Goal: Task Accomplishment & Management: Use online tool/utility

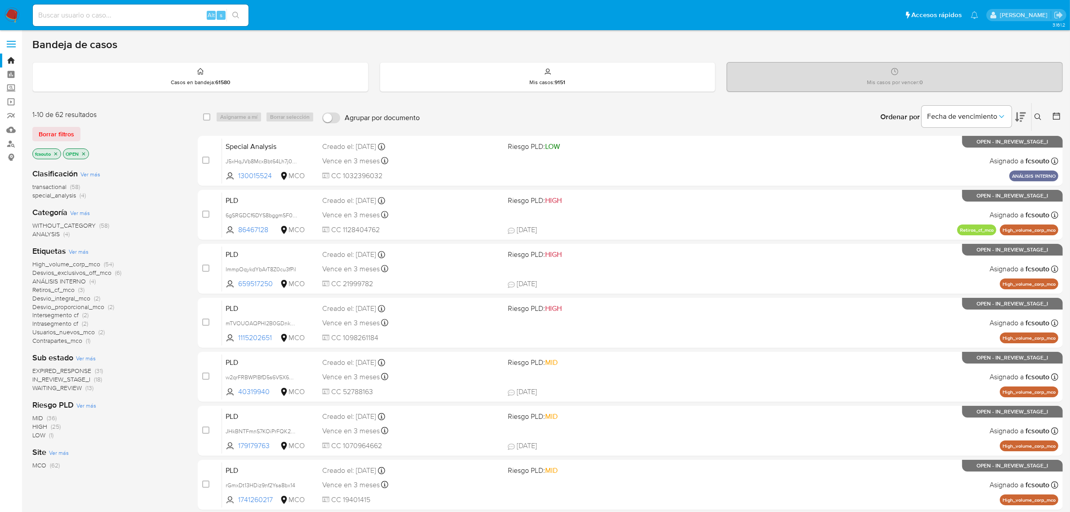
click at [13, 14] on img at bounding box center [11, 15] width 15 height 15
click at [82, 369] on span "EXPIRED_RESPONSE" at bounding box center [61, 370] width 59 height 9
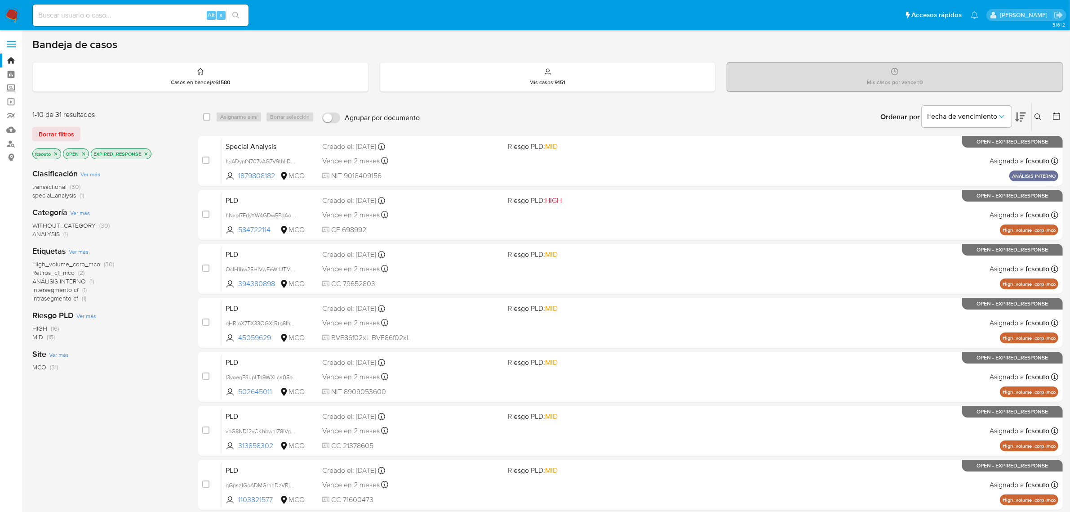
click at [147, 149] on p "EXPIRED_RESPONSE" at bounding box center [121, 154] width 60 height 10
click at [148, 152] on icon "close-filter" at bounding box center [146, 153] width 3 height 3
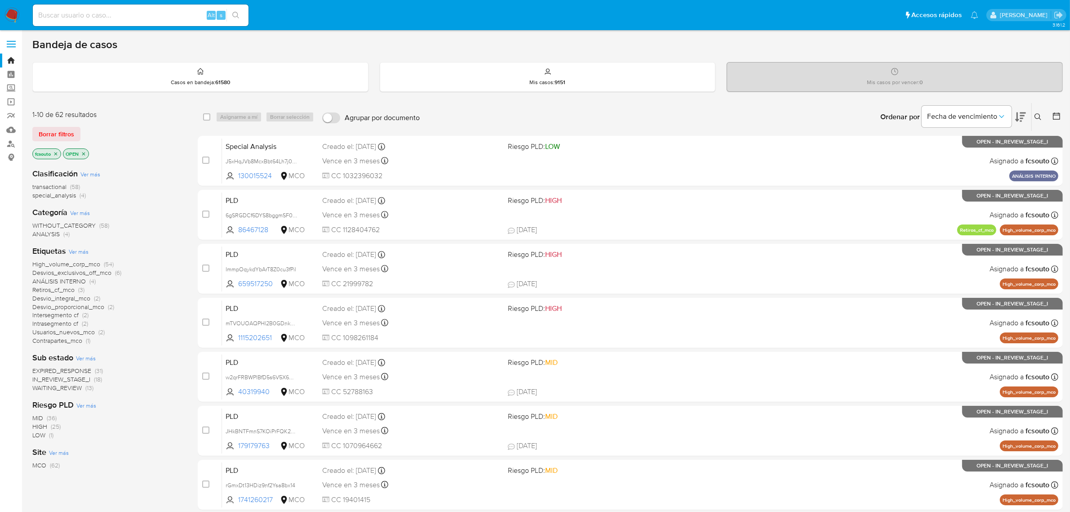
click at [85, 380] on span "IN_REVIEW_STAGE_I" at bounding box center [61, 378] width 58 height 9
click at [1023, 116] on icon at bounding box center [1021, 116] width 11 height 11
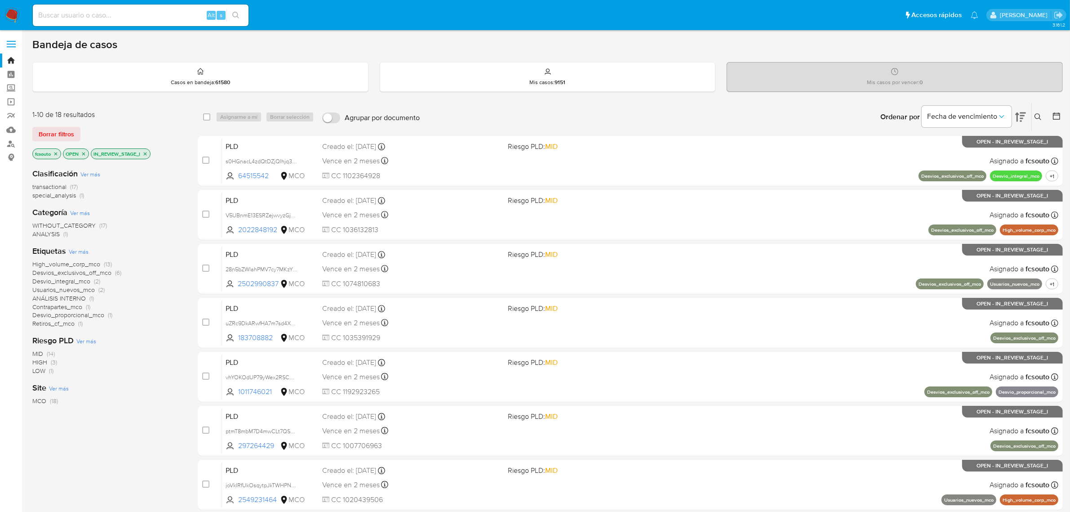
click at [147, 154] on icon "close-filter" at bounding box center [145, 153] width 3 height 3
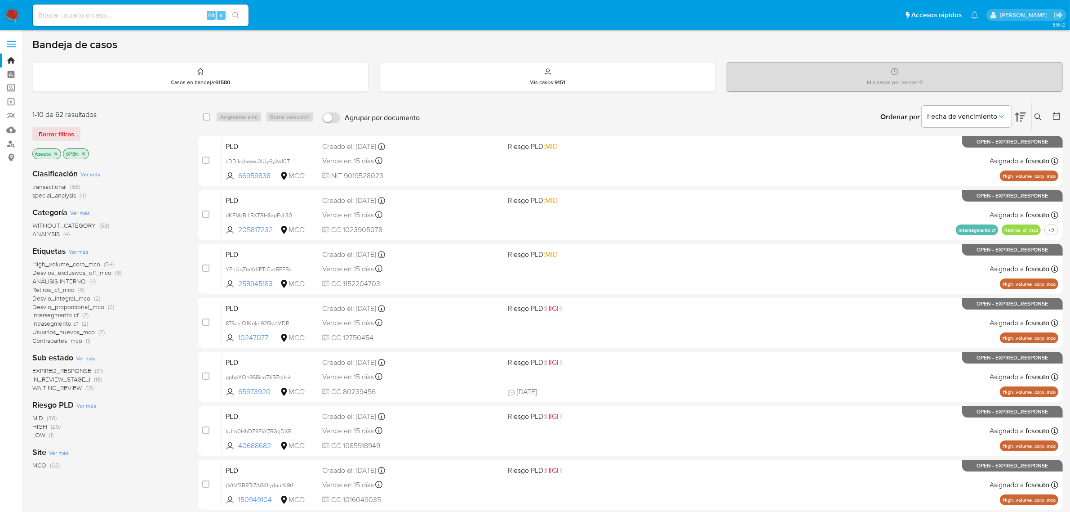
click at [71, 370] on span "EXPIRED_RESPONSE" at bounding box center [61, 370] width 59 height 9
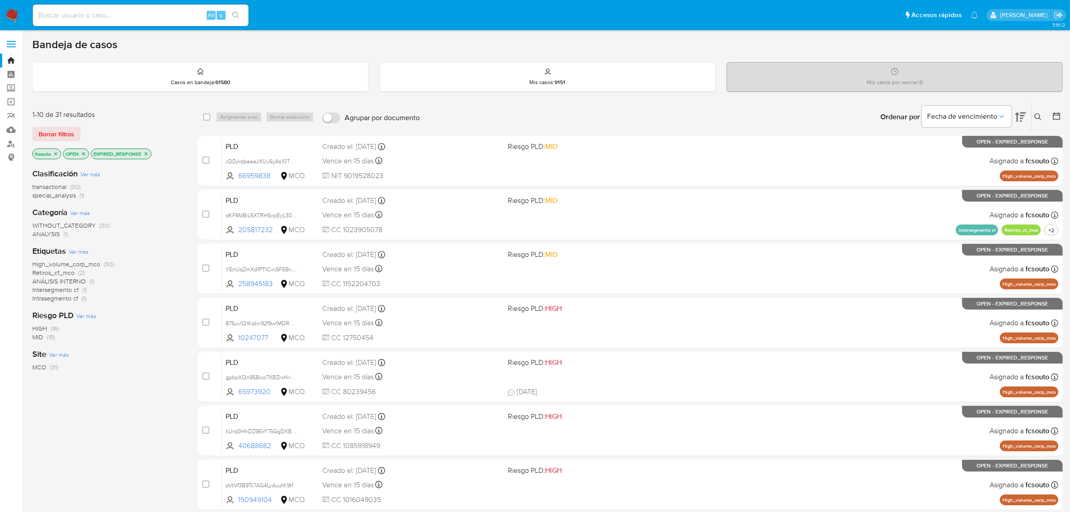
click at [1057, 115] on icon at bounding box center [1056, 115] width 9 height 9
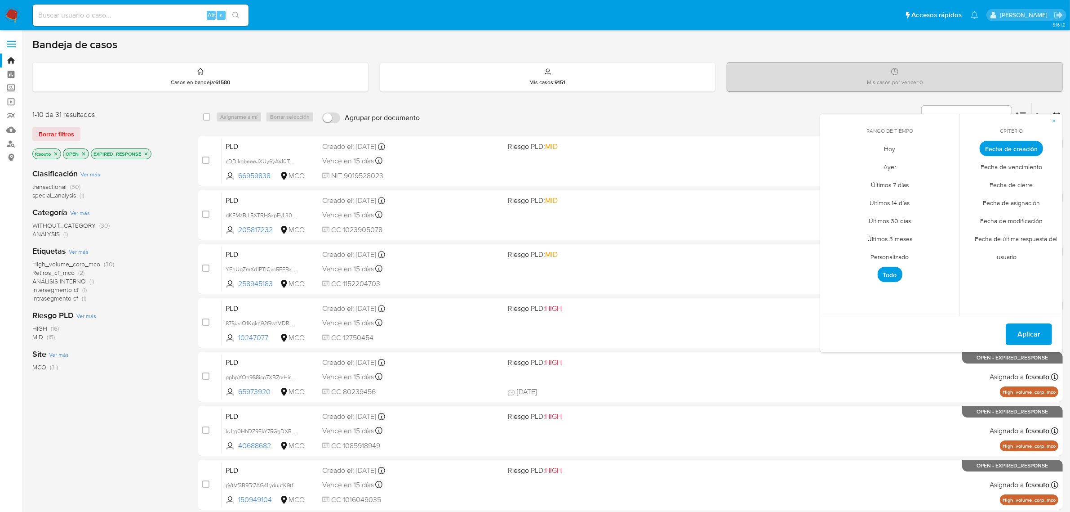
click at [896, 258] on span "Personalizado" at bounding box center [890, 257] width 57 height 18
click at [835, 167] on icon "Mes anterior" at bounding box center [834, 165] width 4 height 6
drag, startPoint x: 834, startPoint y: 216, endPoint x: 931, endPoint y: 225, distance: 97.1
click at [835, 214] on button "7" at bounding box center [836, 216] width 14 height 14
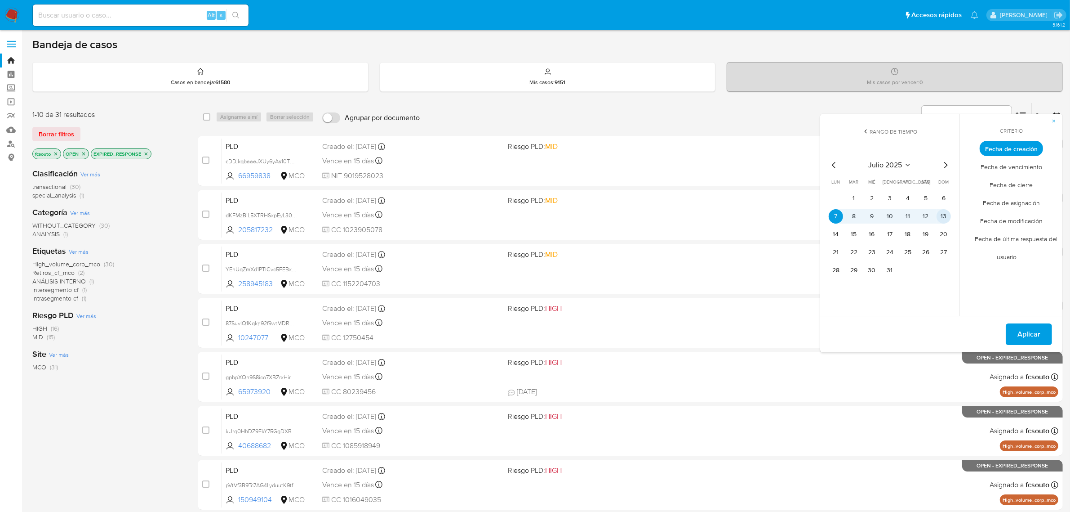
drag, startPoint x: 945, startPoint y: 217, endPoint x: 962, endPoint y: 245, distance: 33.7
click at [945, 217] on button "13" at bounding box center [944, 216] width 14 height 14
click at [1030, 330] on span "Aplicar" at bounding box center [1029, 334] width 23 height 20
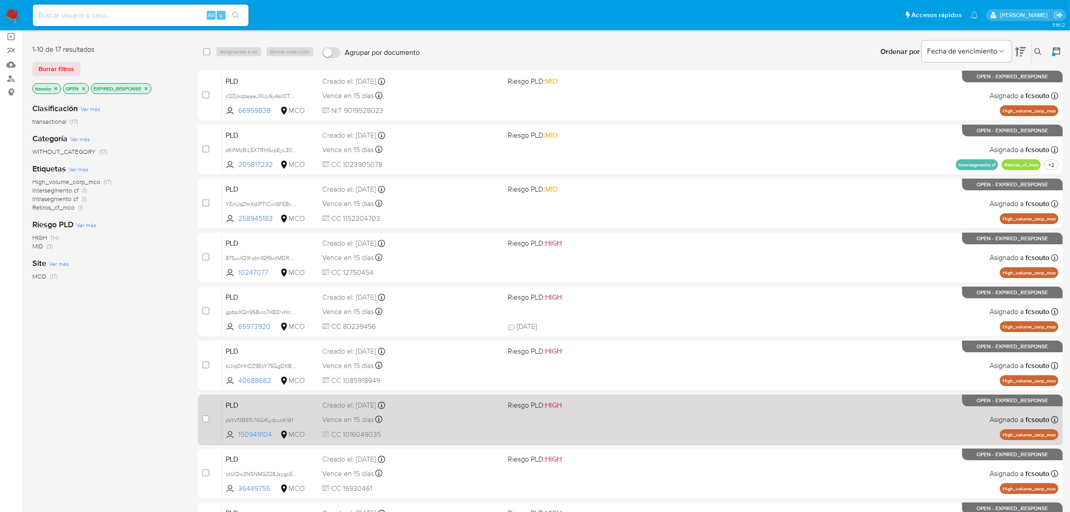
scroll to position [230, 0]
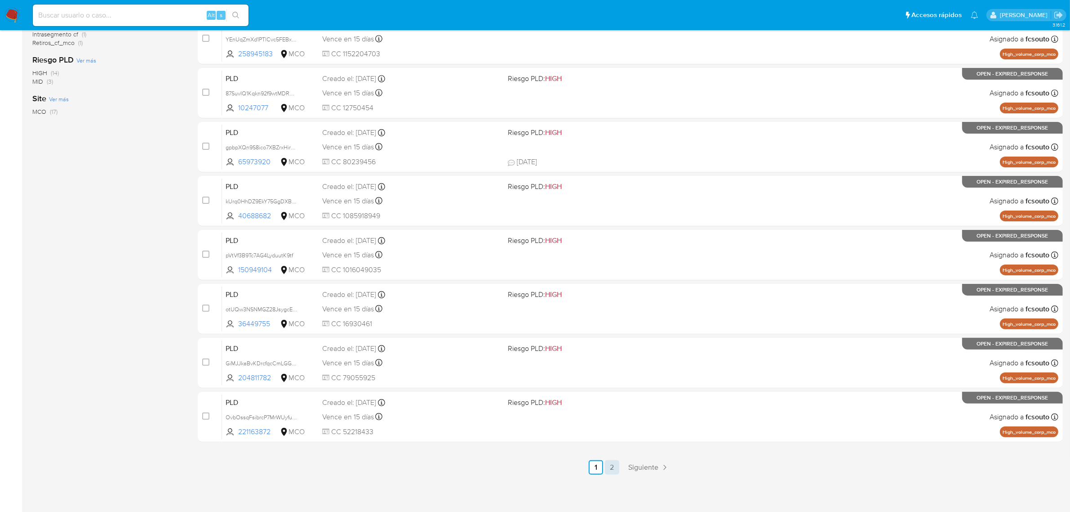
click at [612, 467] on link "2" at bounding box center [612, 467] width 14 height 14
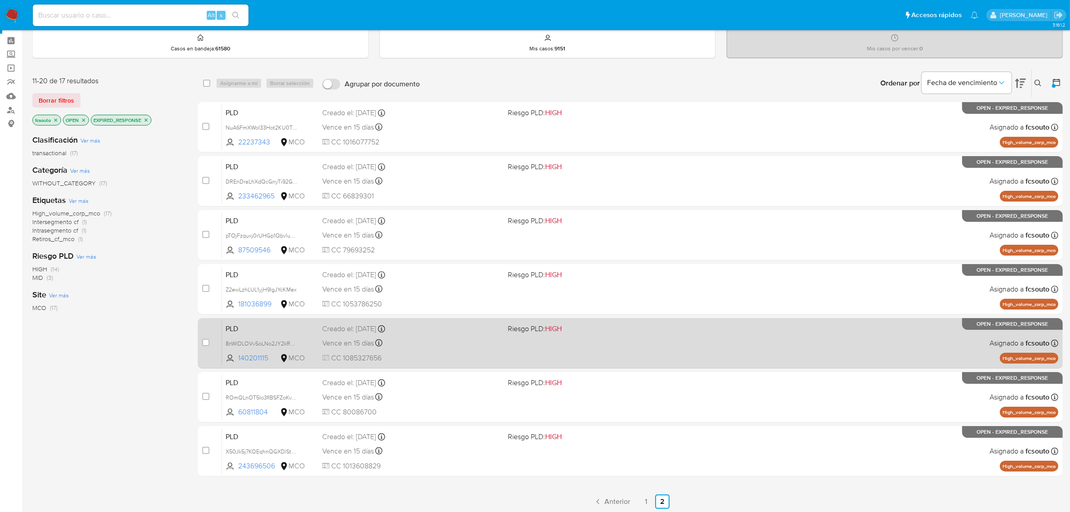
scroll to position [68, 0]
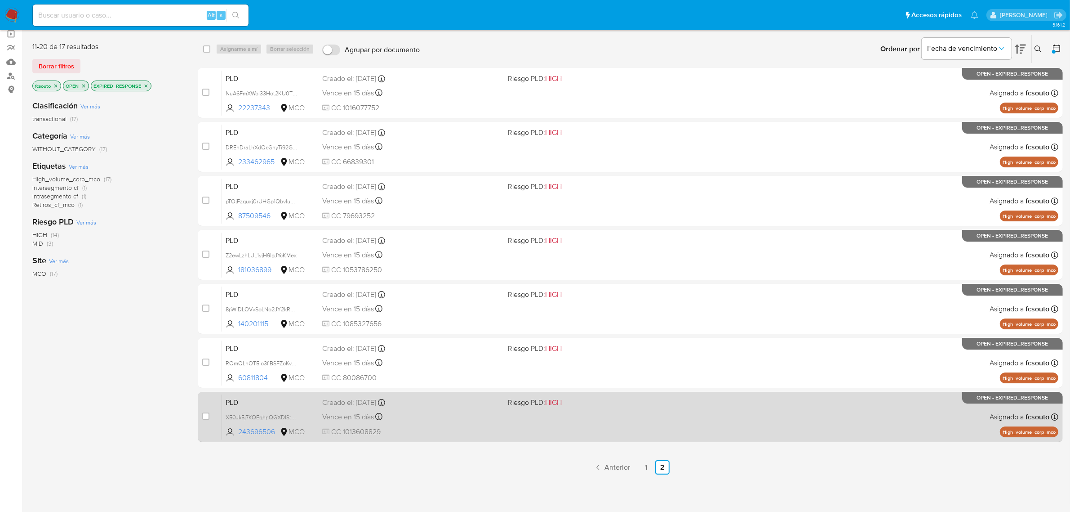
click at [647, 468] on link "1" at bounding box center [646, 467] width 14 height 14
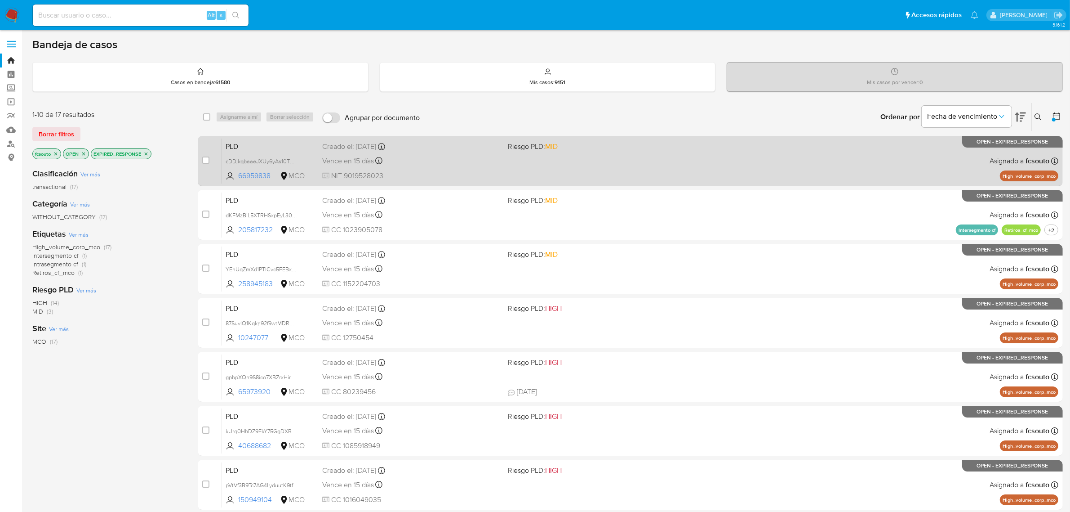
click at [420, 172] on span "NIT 9019528023" at bounding box center [411, 176] width 179 height 10
click at [207, 163] on input "checkbox" at bounding box center [205, 159] width 7 height 7
checkbox input "true"
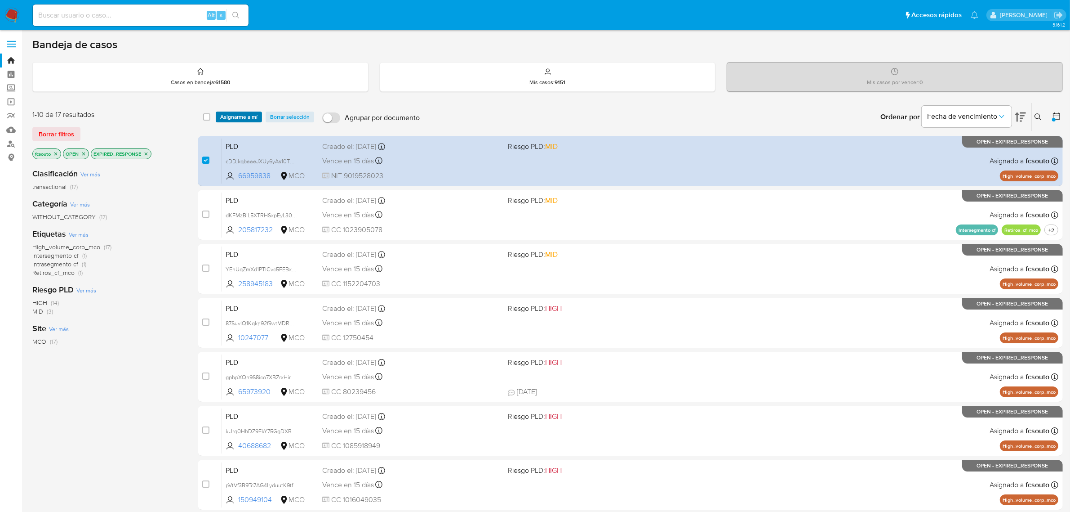
click at [237, 121] on span "Asignarme a mí" at bounding box center [238, 116] width 37 height 9
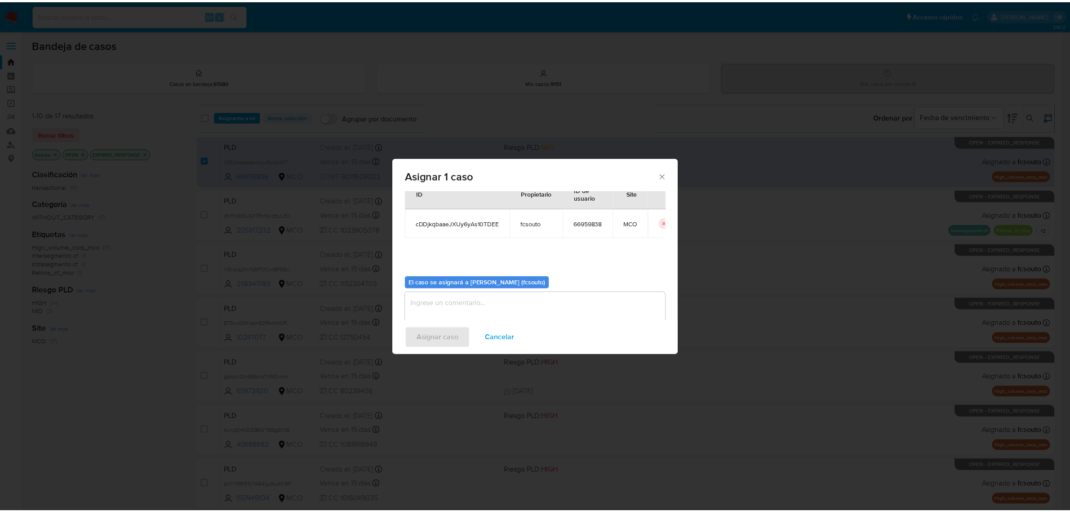
scroll to position [46, 0]
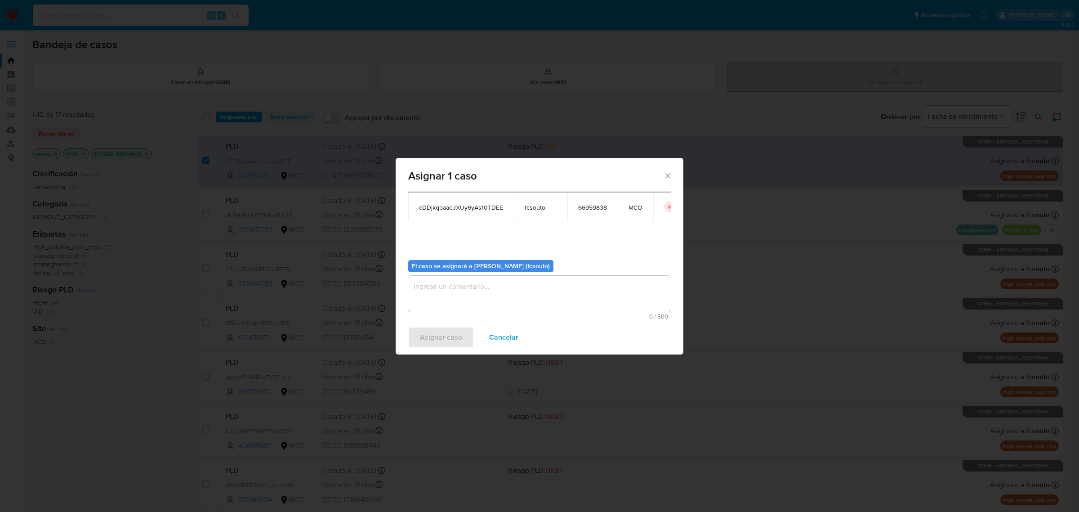
click at [500, 307] on textarea "assign-modal" at bounding box center [539, 294] width 263 height 36
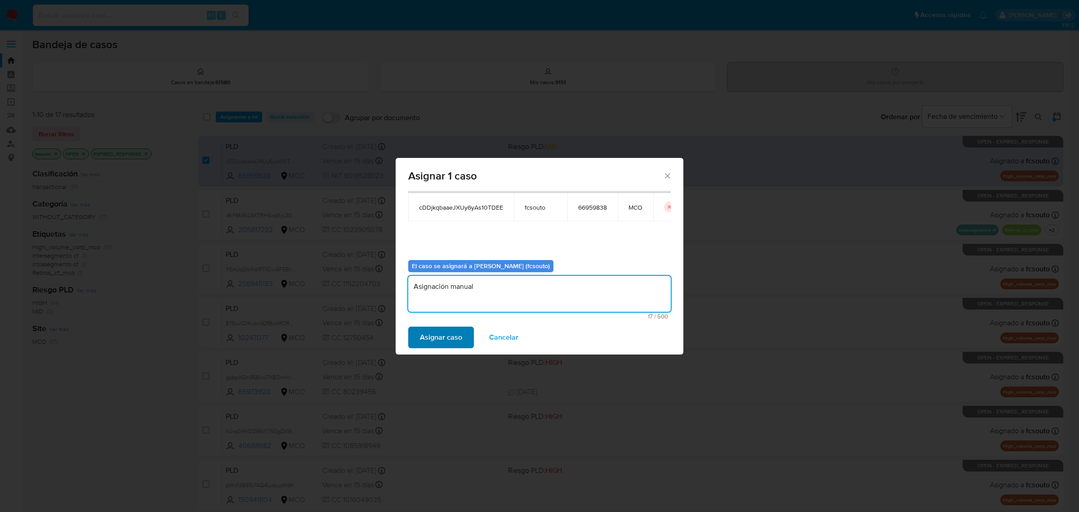
type textarea "Asignación manual"
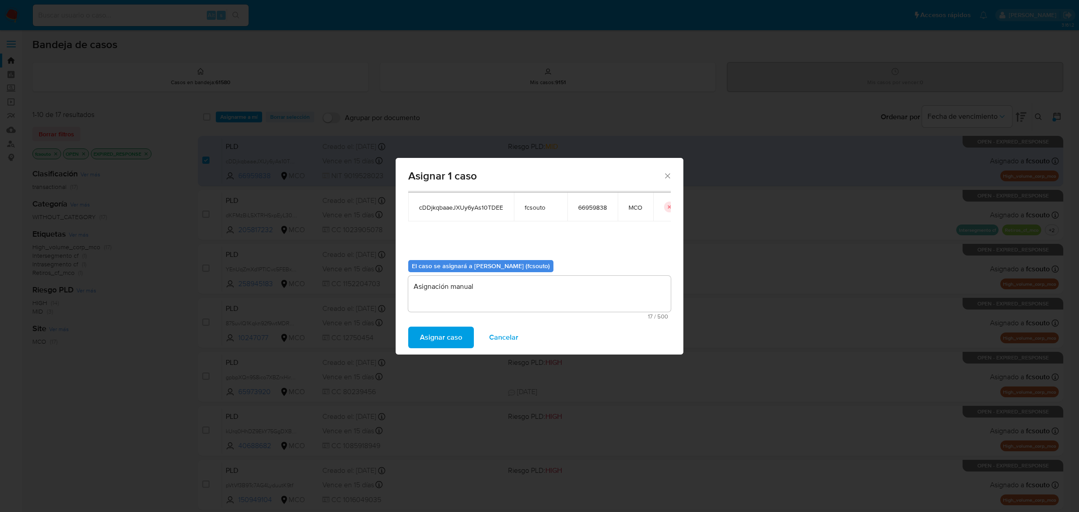
click at [428, 342] on span "Asignar caso" at bounding box center [441, 337] width 42 height 20
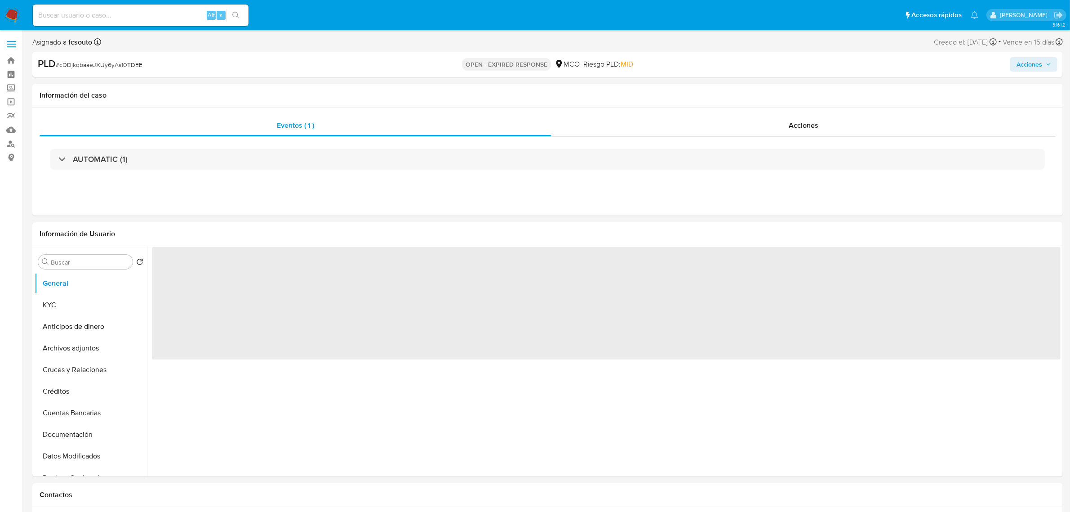
select select "10"
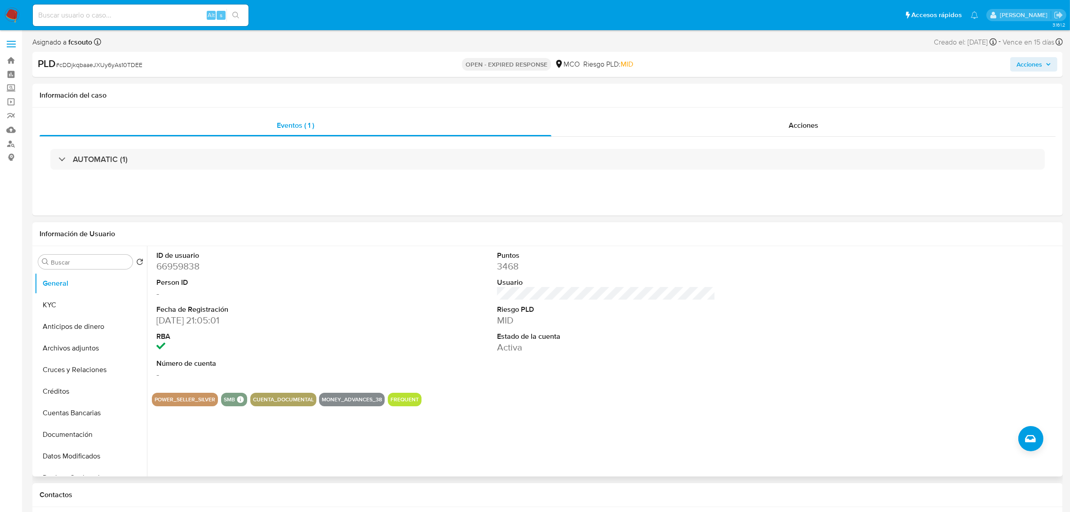
click at [170, 266] on dd "66959838" at bounding box center [265, 266] width 218 height 13
copy dd "66959838"
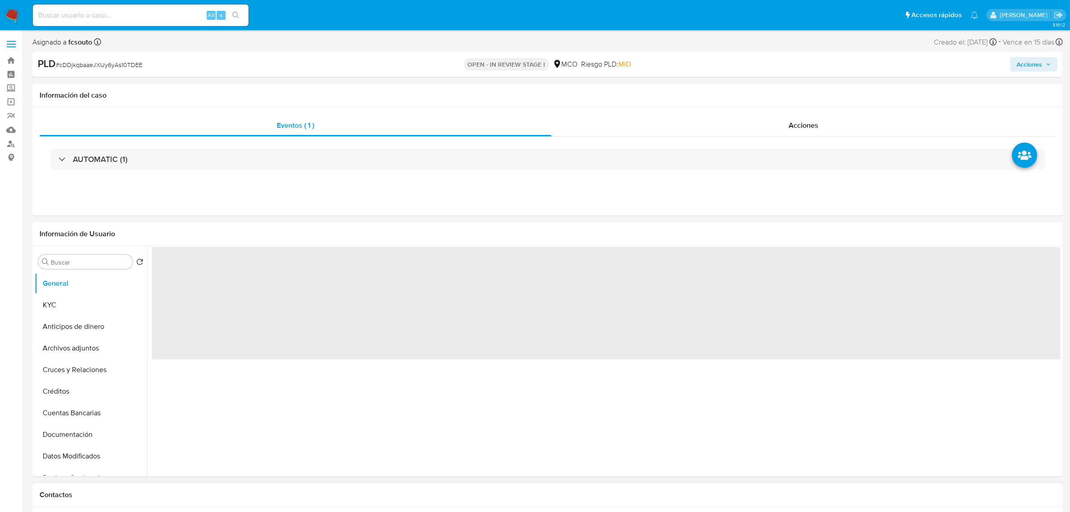
select select "10"
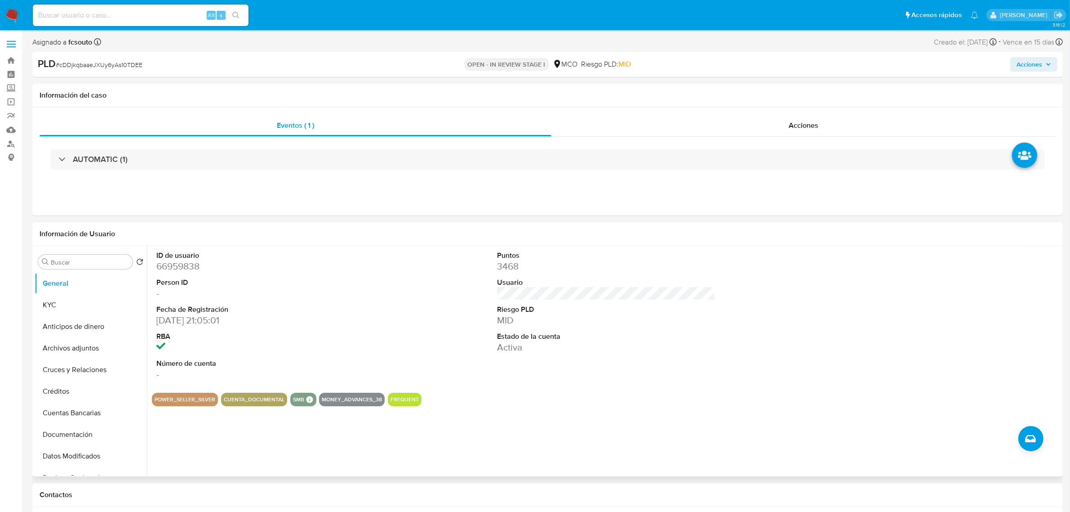
click at [189, 267] on dd "66959838" at bounding box center [265, 266] width 218 height 13
copy dd "66959838"
click at [187, 268] on dd "66959838" at bounding box center [265, 266] width 218 height 13
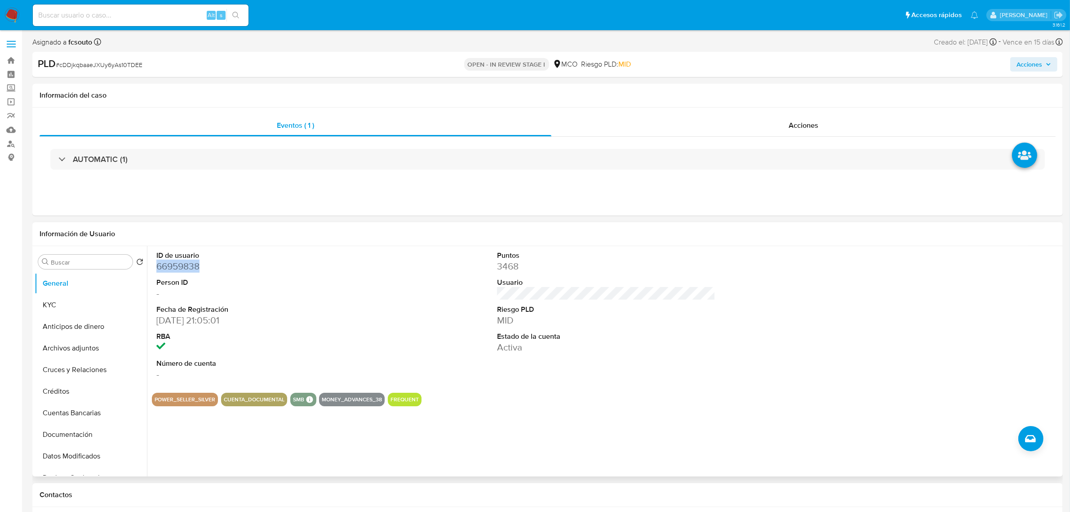
click at [190, 268] on dd "66959838" at bounding box center [265, 266] width 218 height 13
click at [266, 272] on dd "66959838" at bounding box center [265, 266] width 218 height 13
click at [172, 266] on dd "66959838" at bounding box center [265, 266] width 218 height 13
click at [171, 266] on dd "66959838" at bounding box center [265, 266] width 218 height 13
copy dd "66959838"
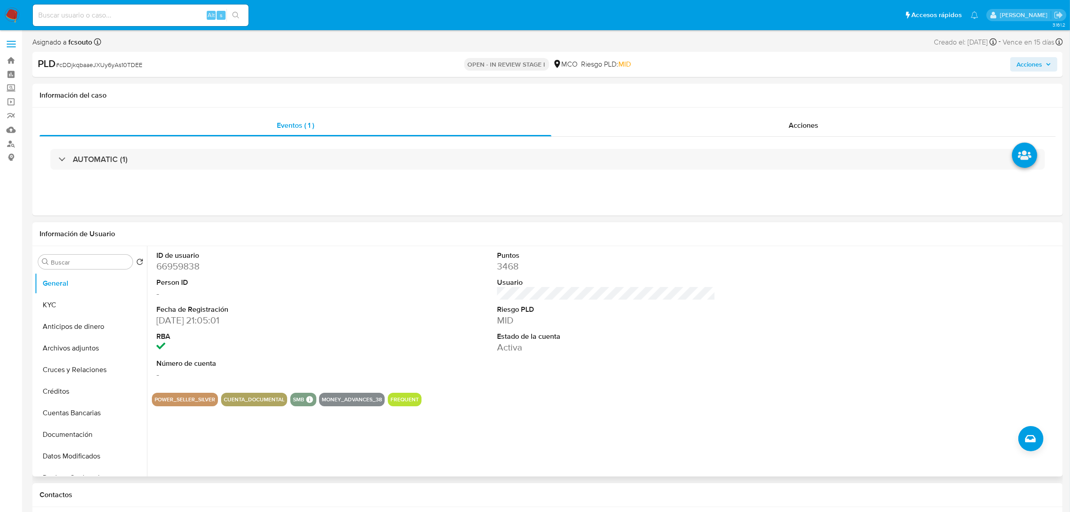
click at [353, 250] on div "ID de usuario 66959838 Person ID - Fecha de Registración [DATE] 21:05:01 RBA Nú…" at bounding box center [265, 315] width 227 height 139
click at [178, 267] on dd "66959838" at bounding box center [265, 266] width 218 height 13
copy dd "66959838"
click at [186, 262] on dd "66959838" at bounding box center [265, 266] width 218 height 13
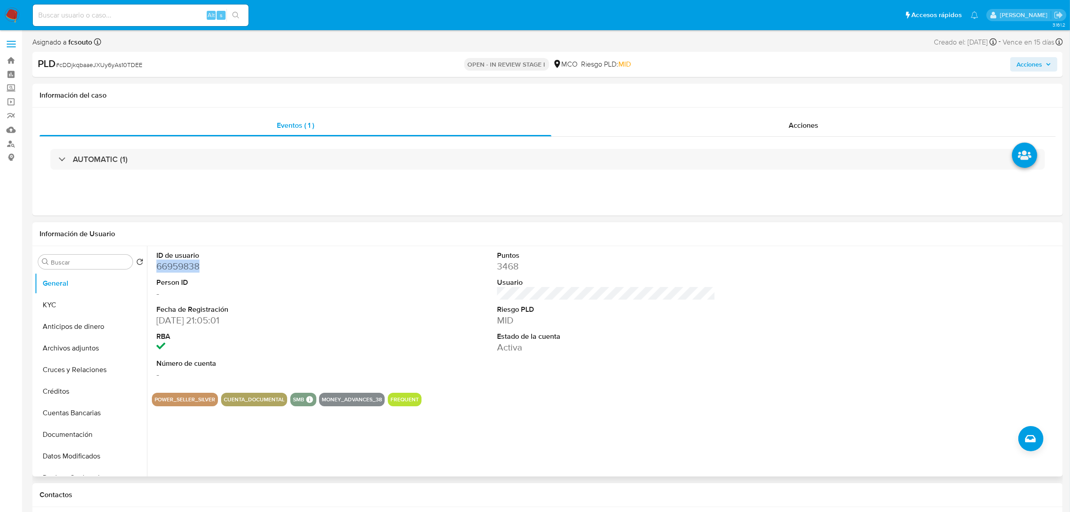
click at [186, 262] on dd "66959838" at bounding box center [265, 266] width 218 height 13
